Goal: Task Accomplishment & Management: Manage account settings

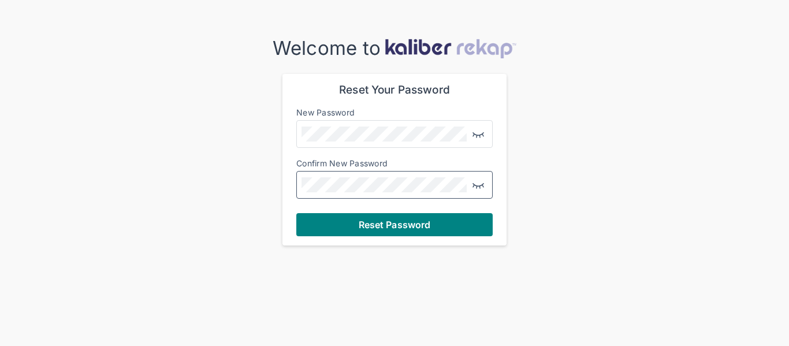
click at [296, 213] on button "Reset Password" at bounding box center [394, 224] width 196 height 23
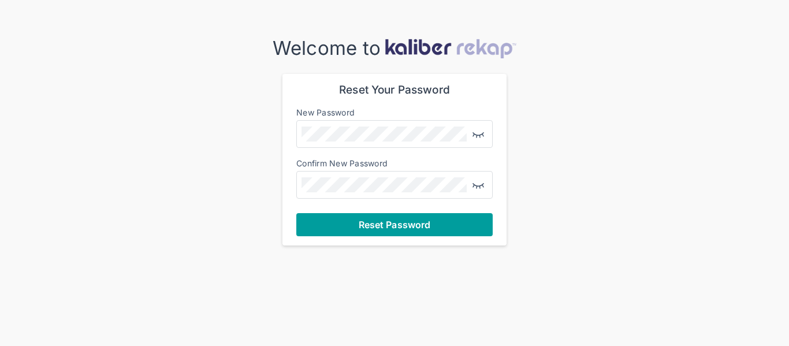
click at [380, 223] on span "Reset Password" at bounding box center [395, 225] width 72 height 12
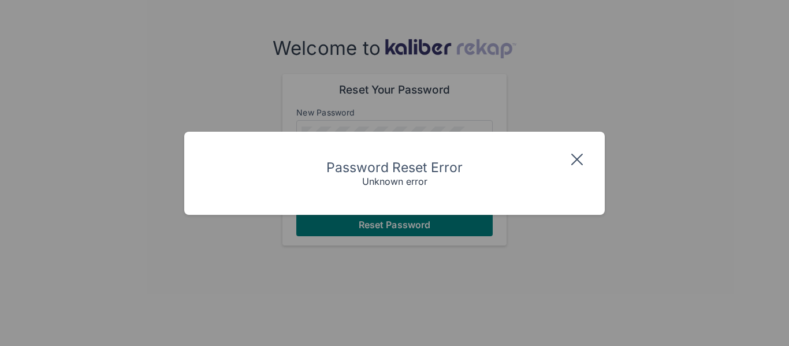
click at [575, 157] on img at bounding box center [577, 159] width 18 height 18
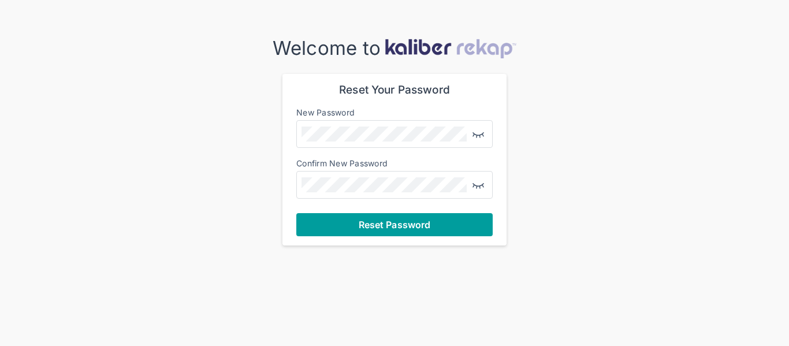
click at [398, 223] on span "Reset Password" at bounding box center [395, 225] width 72 height 12
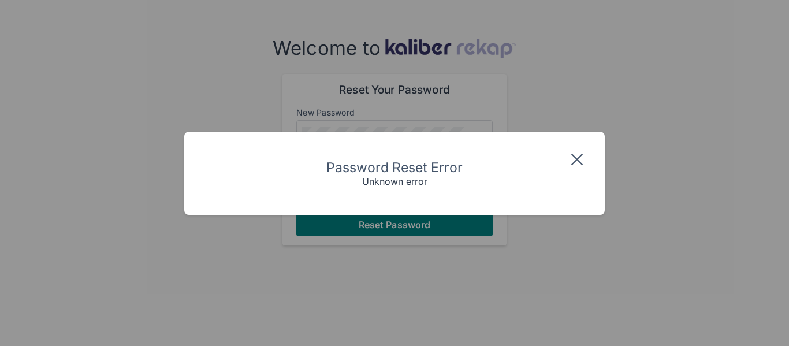
click at [574, 157] on img at bounding box center [577, 159] width 18 height 18
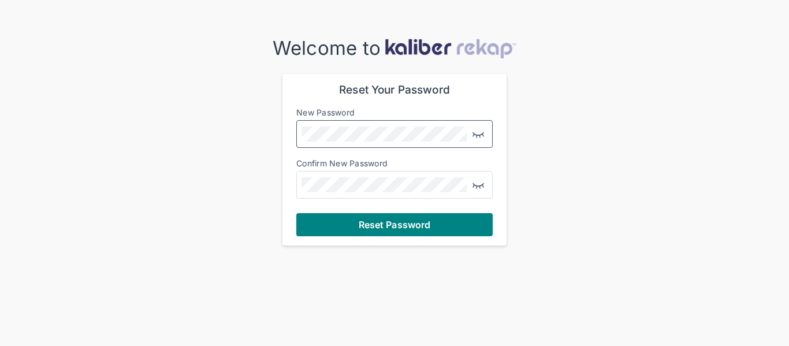
click at [476, 134] on img "button" at bounding box center [478, 134] width 14 height 14
click at [480, 185] on img "button" at bounding box center [478, 185] width 14 height 14
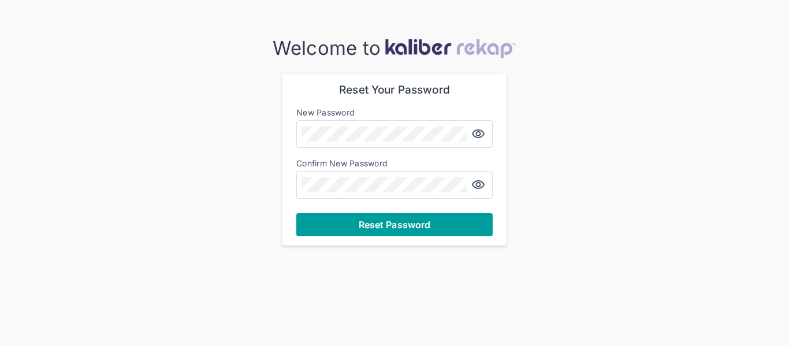
click at [404, 229] on span "Reset Password" at bounding box center [395, 225] width 72 height 12
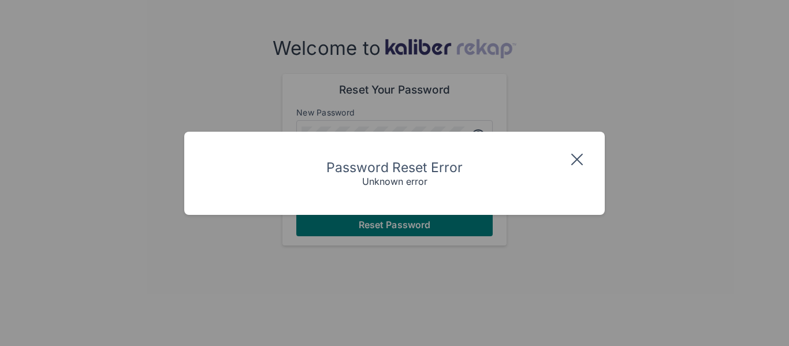
click at [578, 158] on img at bounding box center [577, 159] width 18 height 18
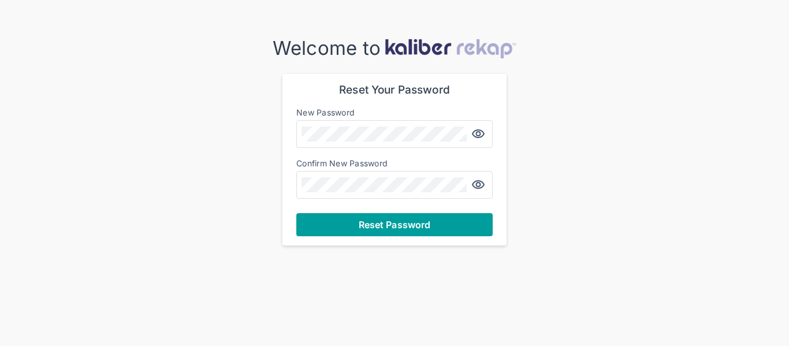
click at [389, 225] on span "Reset Password" at bounding box center [395, 225] width 72 height 12
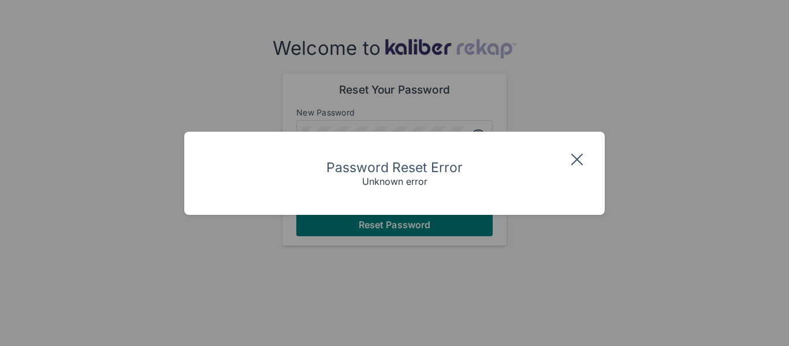
click at [575, 161] on img at bounding box center [577, 159] width 18 height 18
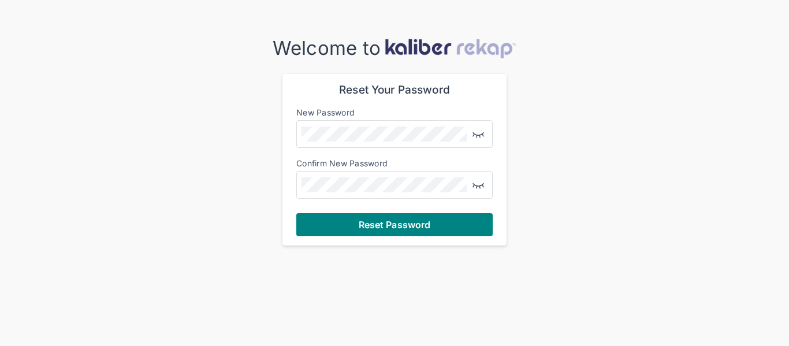
click at [351, 116] on label "New Password" at bounding box center [325, 112] width 58 height 10
click at [304, 173] on div at bounding box center [394, 185] width 196 height 28
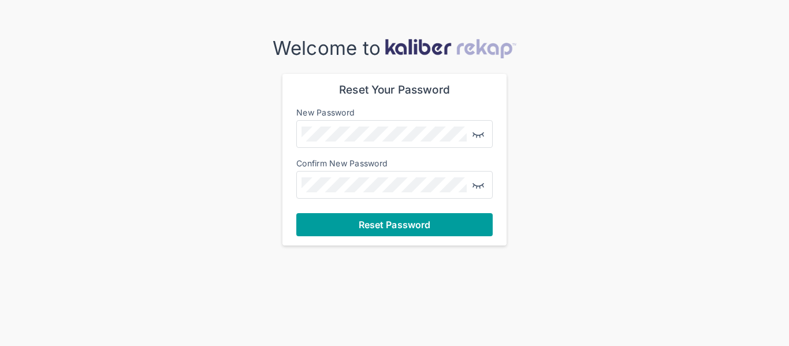
click at [378, 223] on span "Reset Password" at bounding box center [395, 225] width 72 height 12
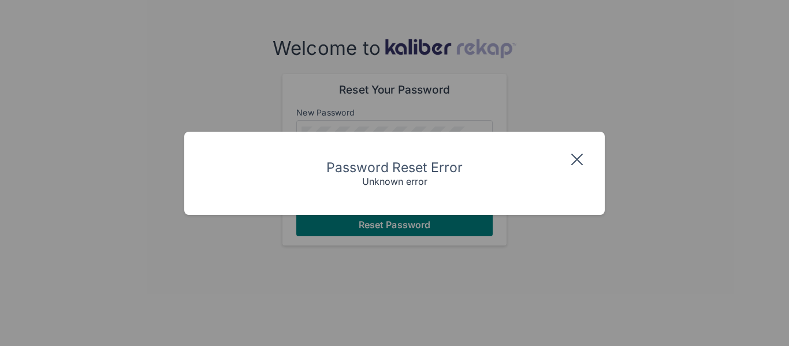
click at [571, 156] on img at bounding box center [577, 159] width 18 height 18
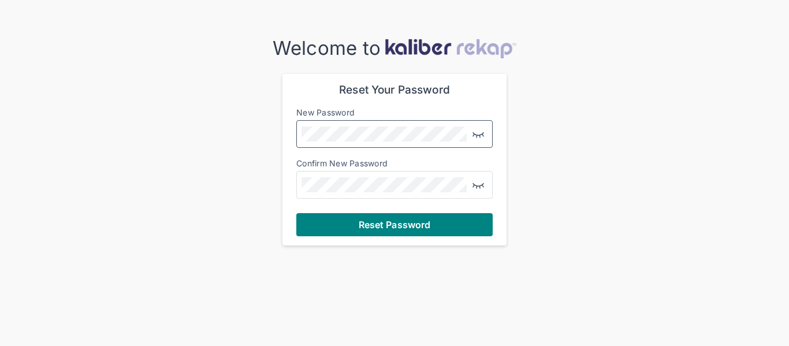
click at [479, 133] on img "button" at bounding box center [478, 134] width 14 height 14
click at [479, 182] on img "button" at bounding box center [478, 185] width 14 height 14
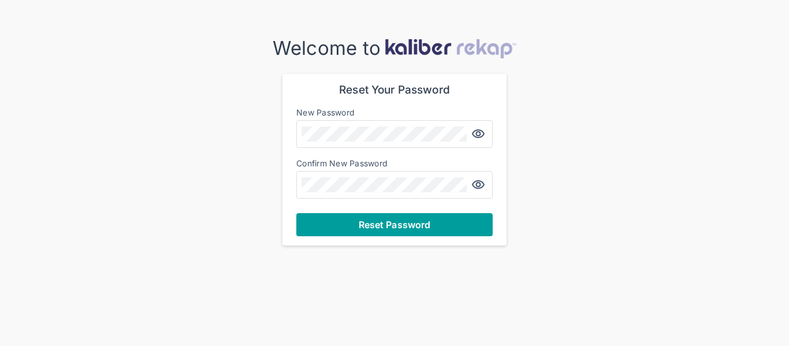
click at [378, 223] on span "Reset Password" at bounding box center [395, 225] width 72 height 12
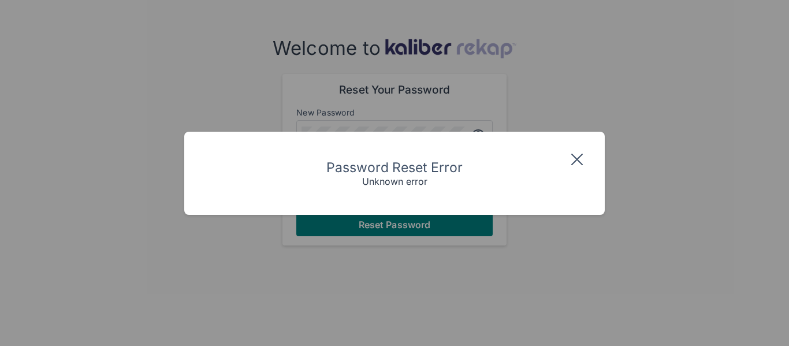
click at [388, 183] on div "Unknown error" at bounding box center [394, 182] width 65 height 12
click at [575, 155] on img at bounding box center [577, 159] width 18 height 18
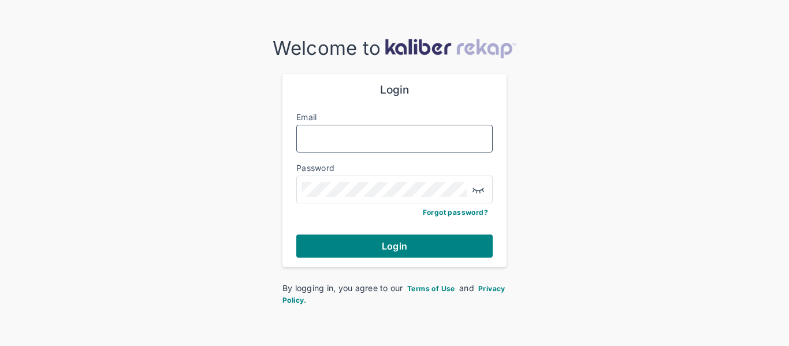
click at [333, 137] on input "Email" at bounding box center [394, 138] width 186 height 15
type input "**********"
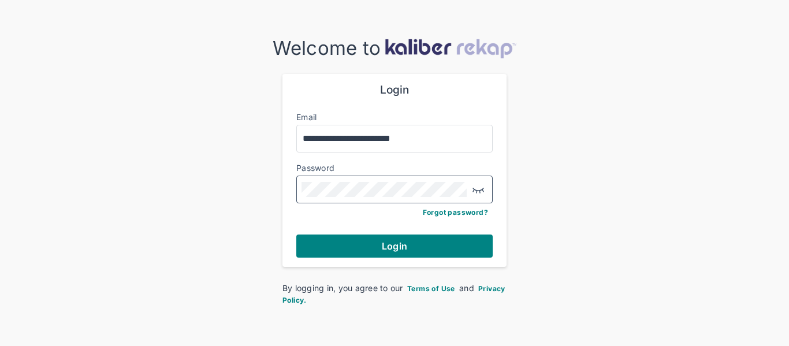
click at [472, 188] on img "button" at bounding box center [478, 189] width 14 height 14
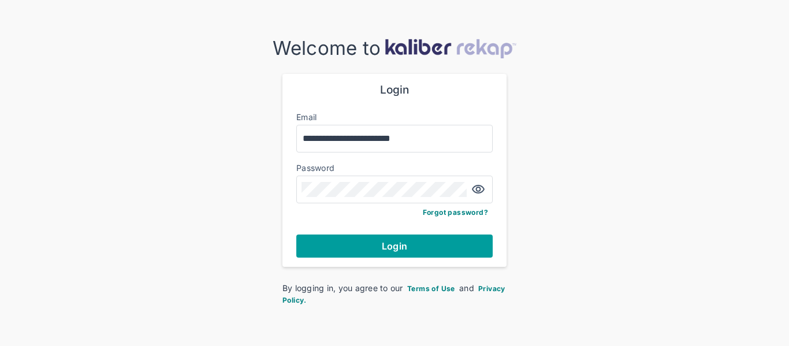
click at [390, 248] on span "Login" at bounding box center [394, 246] width 25 height 12
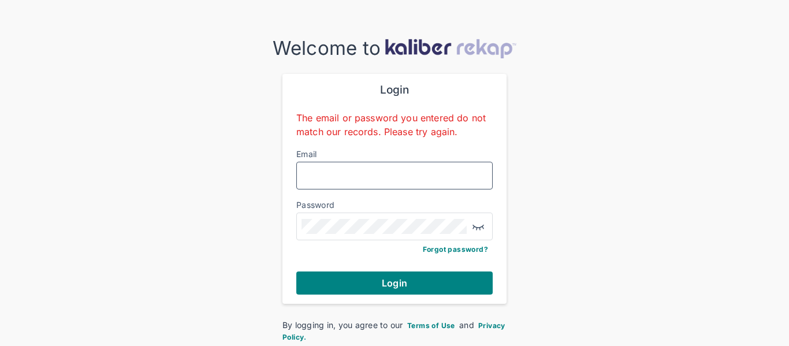
click at [323, 178] on input "Email" at bounding box center [394, 175] width 186 height 15
type input "**********"
click at [442, 250] on span "Forgot password?" at bounding box center [455, 249] width 65 height 9
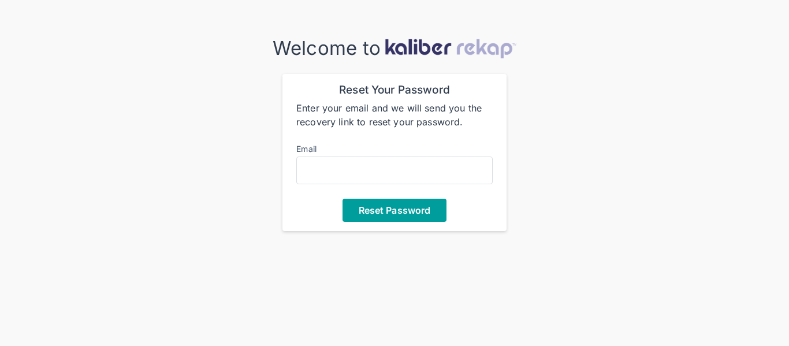
click at [408, 211] on span "Reset Password" at bounding box center [395, 210] width 72 height 12
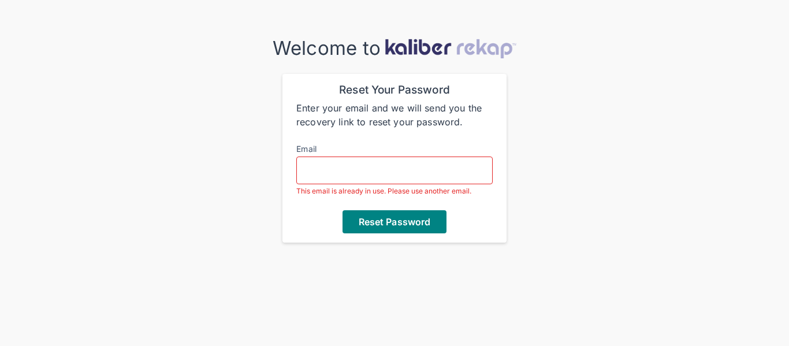
click at [307, 171] on input "Email" at bounding box center [394, 170] width 186 height 15
